Goal: Task Accomplishment & Management: Manage account settings

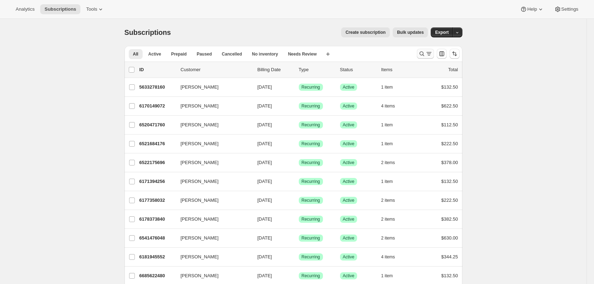
click at [425, 53] on icon "Search and filter results" at bounding box center [421, 53] width 7 height 7
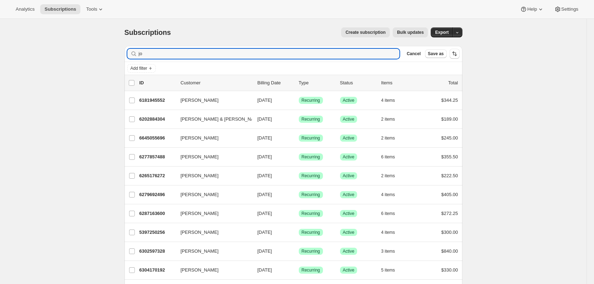
drag, startPoint x: 162, startPoint y: 53, endPoint x: 128, endPoint y: 51, distance: 33.9
click at [128, 51] on div "Filter subscribers jo Clear Cancel Save as" at bounding box center [294, 54] width 338 height 16
click at [158, 55] on input "jo" at bounding box center [263, 54] width 248 height 10
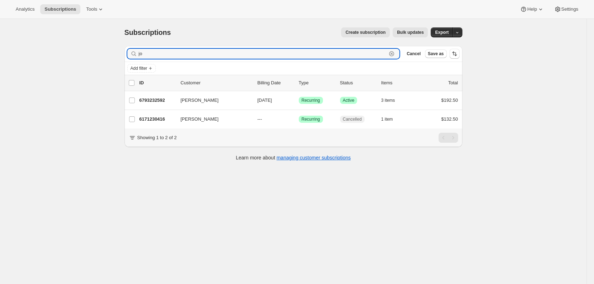
type input "j"
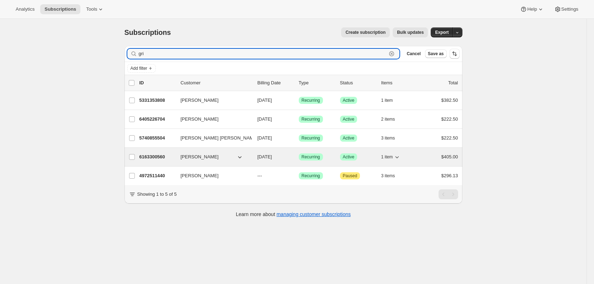
type input "gri"
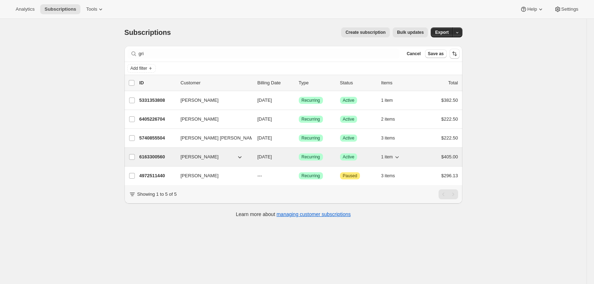
click at [155, 158] on p "6163300560" at bounding box center [157, 156] width 36 height 7
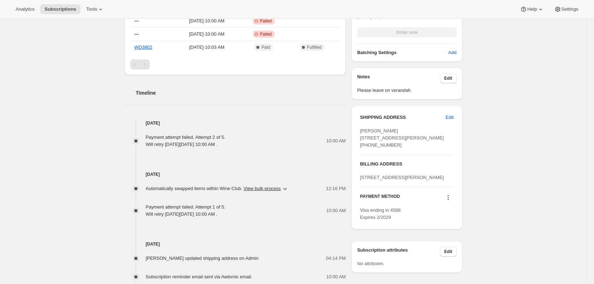
scroll to position [320, 0]
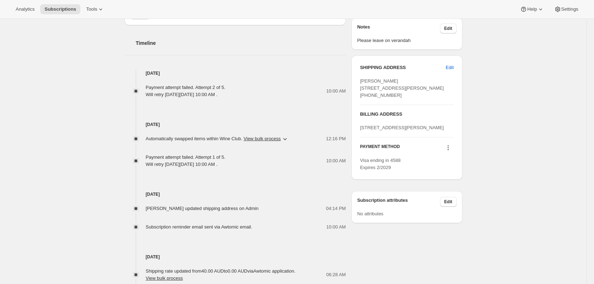
click at [450, 151] on icon at bounding box center [448, 147] width 7 height 7
click at [523, 191] on div "Subscription #6163300560. This page is ready Subscription #6163300560 Success R…" at bounding box center [293, 23] width 587 height 648
